Goal: Task Accomplishment & Management: Complete application form

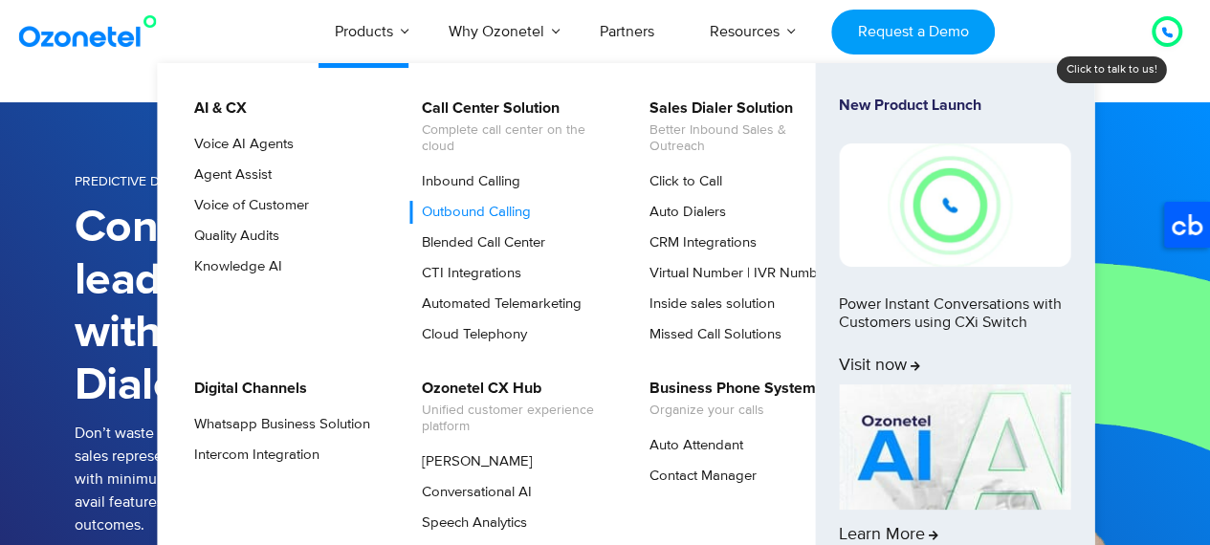
click at [466, 210] on link "Outbound Calling" at bounding box center [472, 212] width 124 height 23
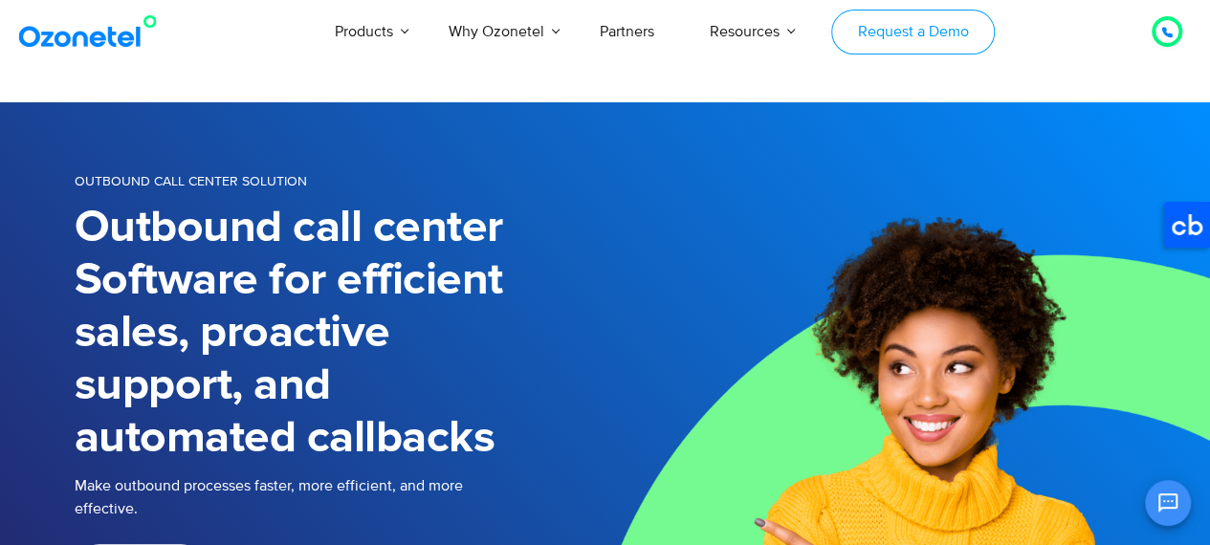
click at [964, 24] on link "Request a Demo" at bounding box center [913, 32] width 164 height 45
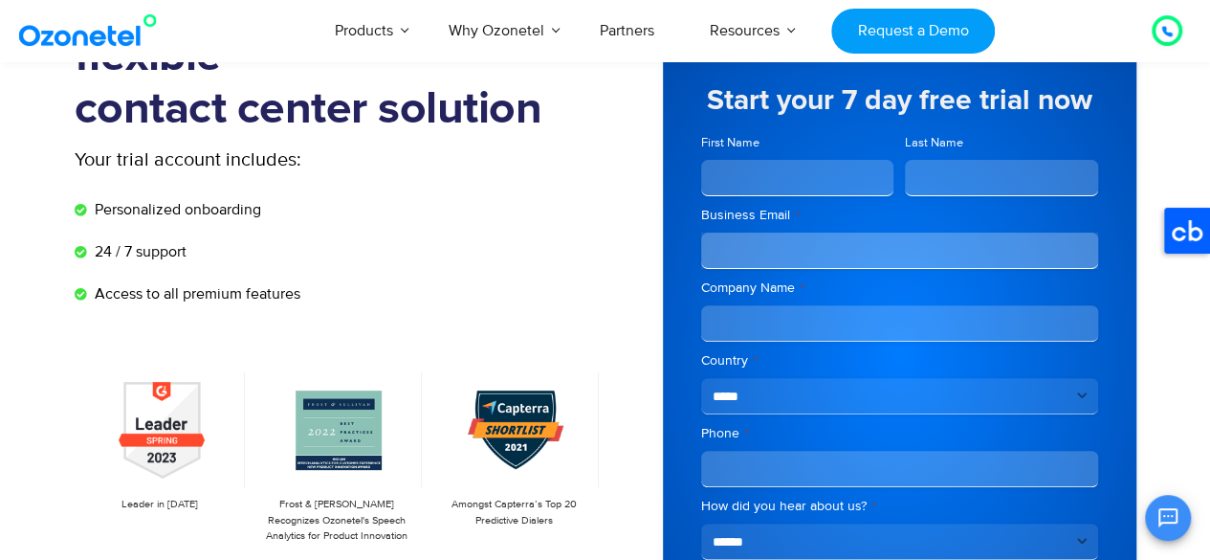
scroll to position [182, 0]
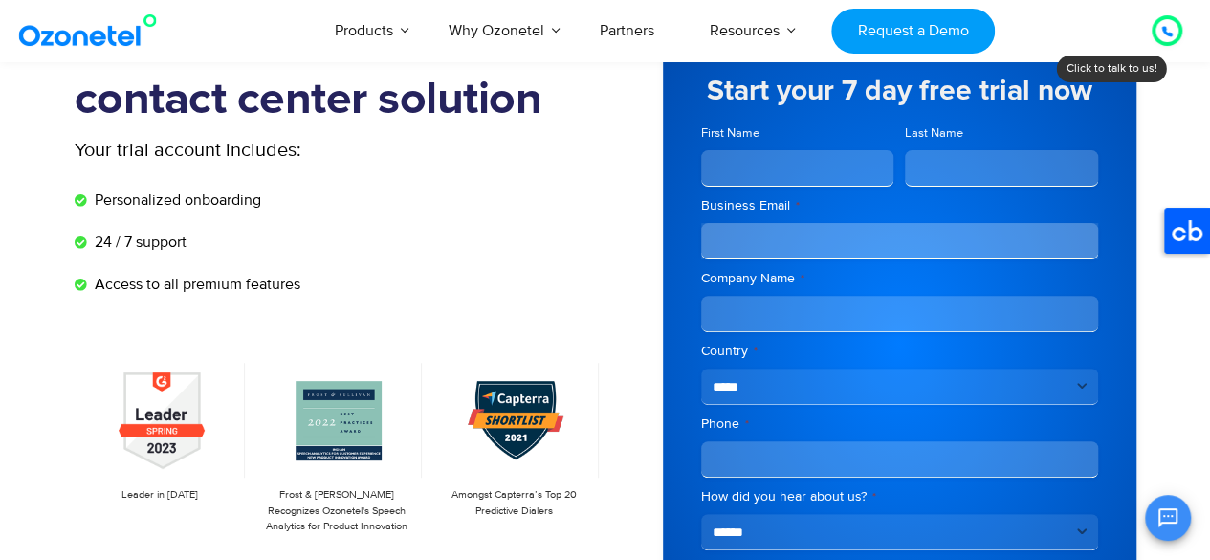
click at [836, 153] on input "First Name" at bounding box center [797, 168] width 193 height 36
type input "******"
type input "*"
